Goal: Complete application form: Complete application form

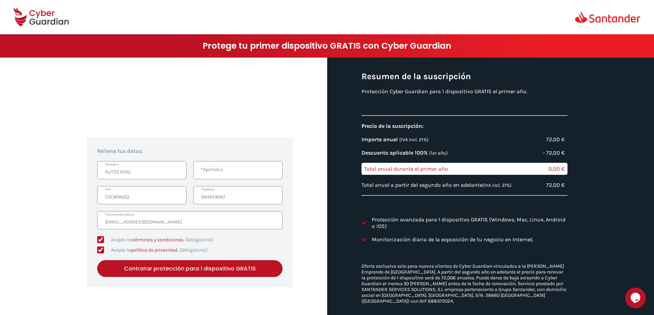
click at [228, 169] on input "* Apellidos" at bounding box center [237, 170] width 89 height 18
click at [191, 268] on button "Contratar protección para 1 dispositivo GRATIS" at bounding box center [189, 268] width 185 height 17
type input "G"
click at [178, 266] on button "Contratar protección para 1 dispositivo GRATIS" at bounding box center [189, 268] width 185 height 17
click at [234, 169] on input "AUTOS ROAL" at bounding box center [237, 170] width 89 height 18
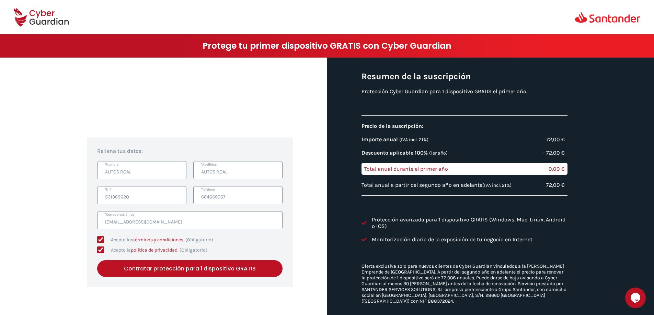
click at [241, 165] on input "AUTOS ROAL" at bounding box center [237, 170] width 89 height 18
type input "A"
type input "FRANCISCO"
click at [175, 266] on button "Contratar protección para 1 dispositivo GRATIS" at bounding box center [189, 268] width 185 height 17
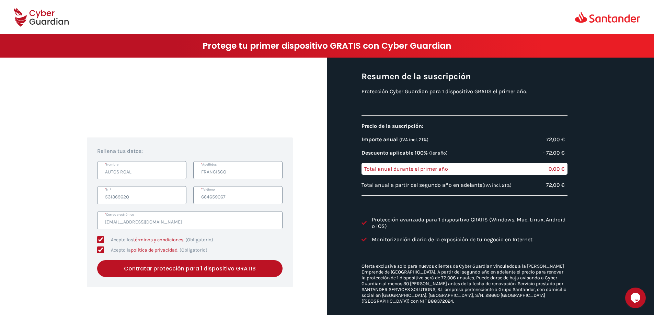
click at [185, 187] on input "53136962Q" at bounding box center [141, 195] width 89 height 18
click at [166, 197] on input "53136962Q" at bounding box center [141, 195] width 89 height 18
click at [126, 194] on input "53136962Q" at bounding box center [141, 195] width 89 height 18
type input "53136962-Q"
click at [153, 265] on button "Contratar protección para 1 dispositivo GRATIS" at bounding box center [189, 268] width 185 height 17
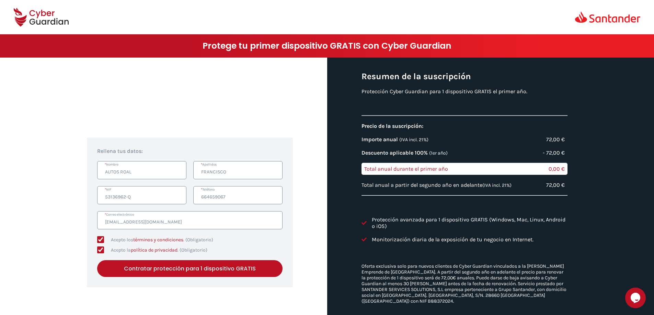
click at [235, 199] on input "664659067" at bounding box center [237, 195] width 89 height 18
type input "6"
type input "679622550"
click at [199, 266] on button "Contratar protección para 1 dispositivo GRATIS" at bounding box center [189, 268] width 185 height 17
click at [242, 169] on input "FRANCISCO" at bounding box center [237, 170] width 89 height 18
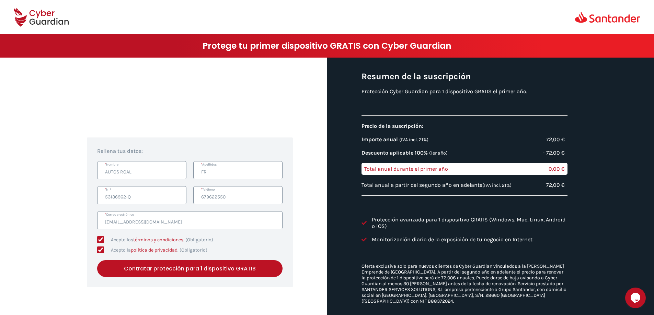
type input "F"
click at [178, 269] on button "Contratar protección para 1 dispositivo GRATIS" at bounding box center [189, 268] width 185 height 17
click at [212, 186] on input "679622550" at bounding box center [237, 195] width 89 height 18
click at [219, 171] on input "* Apellidos" at bounding box center [237, 170] width 89 height 18
type input "[PERSON_NAME]"
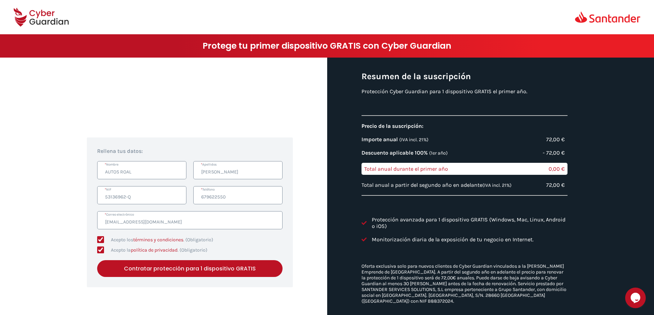
click at [196, 268] on button "Contratar protección para 1 dispositivo GRATIS" at bounding box center [189, 268] width 185 height 17
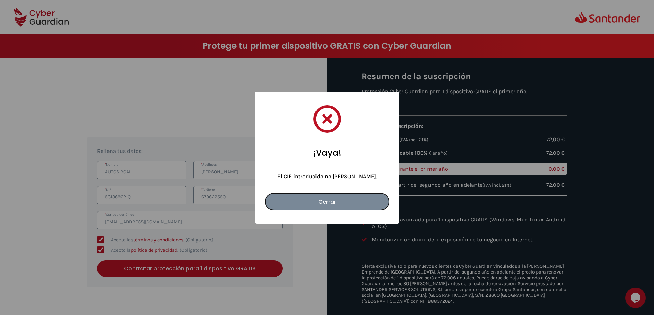
click at [255, 187] on dialog "¡Vaya! El CIF introducido no [PERSON_NAME]. Cerrar" at bounding box center [327, 158] width 144 height 132
click at [335, 206] on button "Cerrar" at bounding box center [327, 201] width 124 height 17
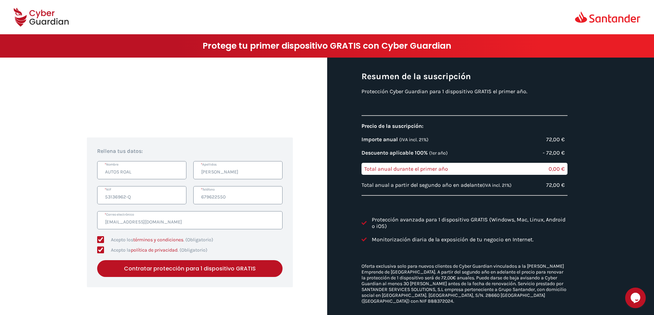
click at [137, 193] on input "53136962-Q" at bounding box center [141, 195] width 89 height 18
type input "53136962Q"
click at [184, 265] on button "Contratar protección para 1 dispositivo GRATIS" at bounding box center [189, 268] width 185 height 17
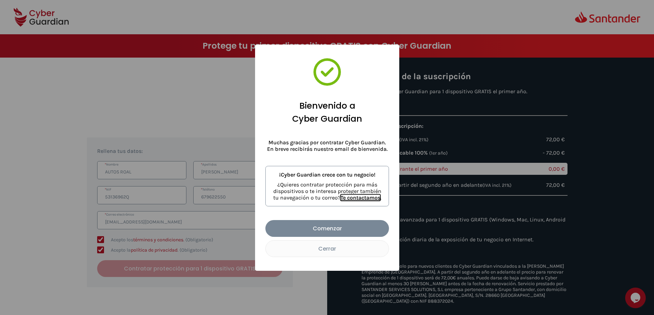
click at [335, 226] on link "Comenzar" at bounding box center [327, 228] width 124 height 17
